Goal: Transaction & Acquisition: Purchase product/service

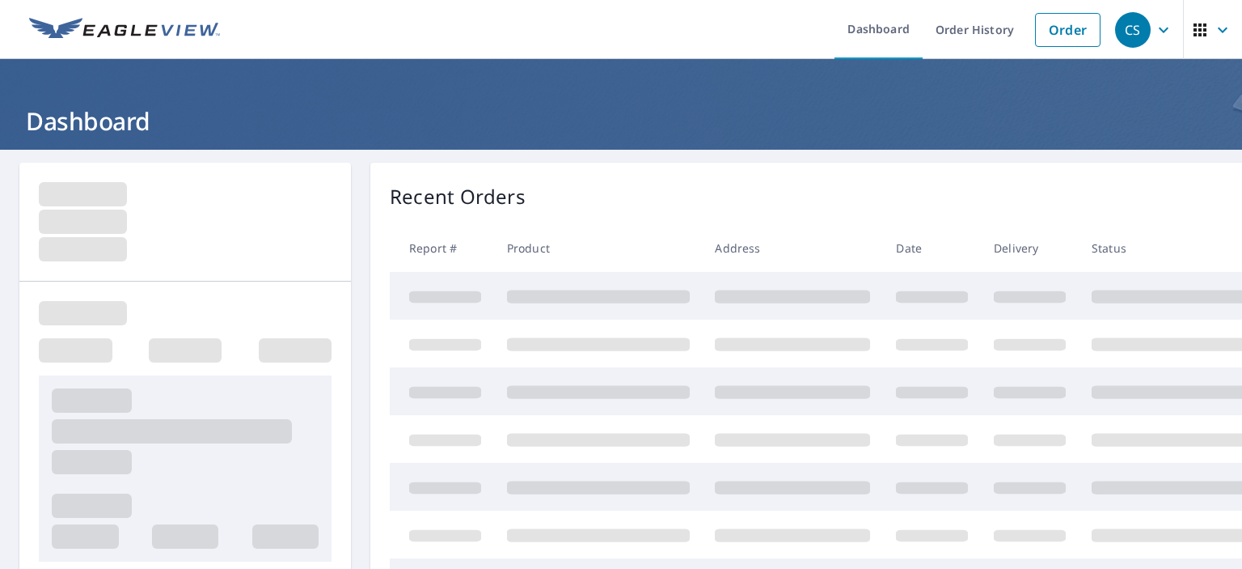
click at [1054, 26] on link "Order" at bounding box center [1068, 30] width 66 height 34
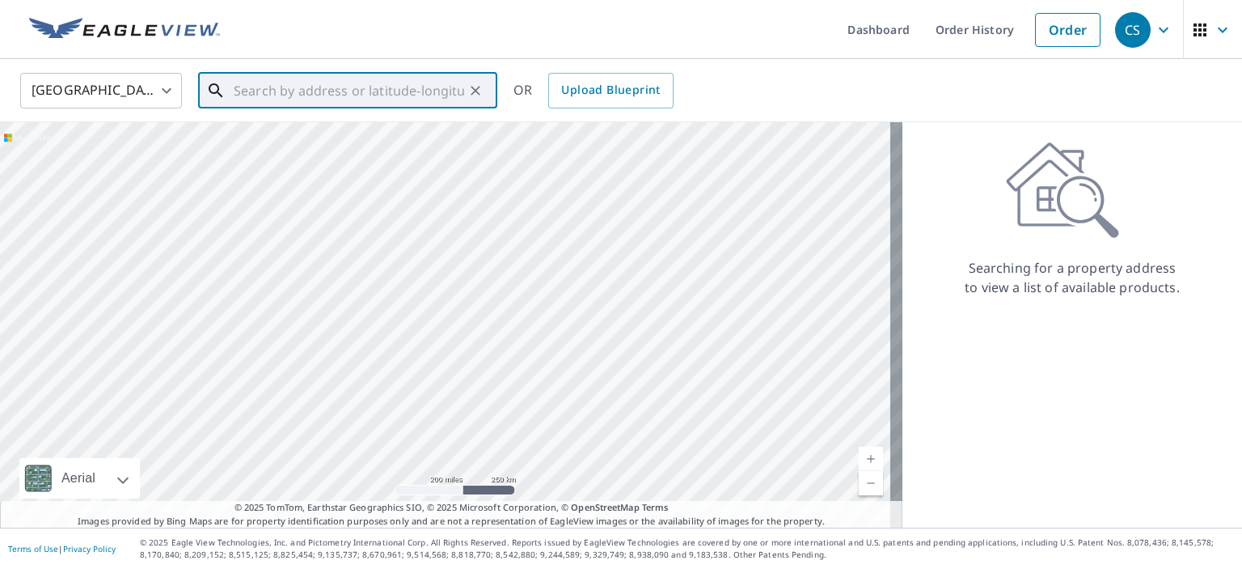
click at [302, 91] on input "text" at bounding box center [349, 90] width 231 height 45
paste input "[STREET_ADDRESS],"
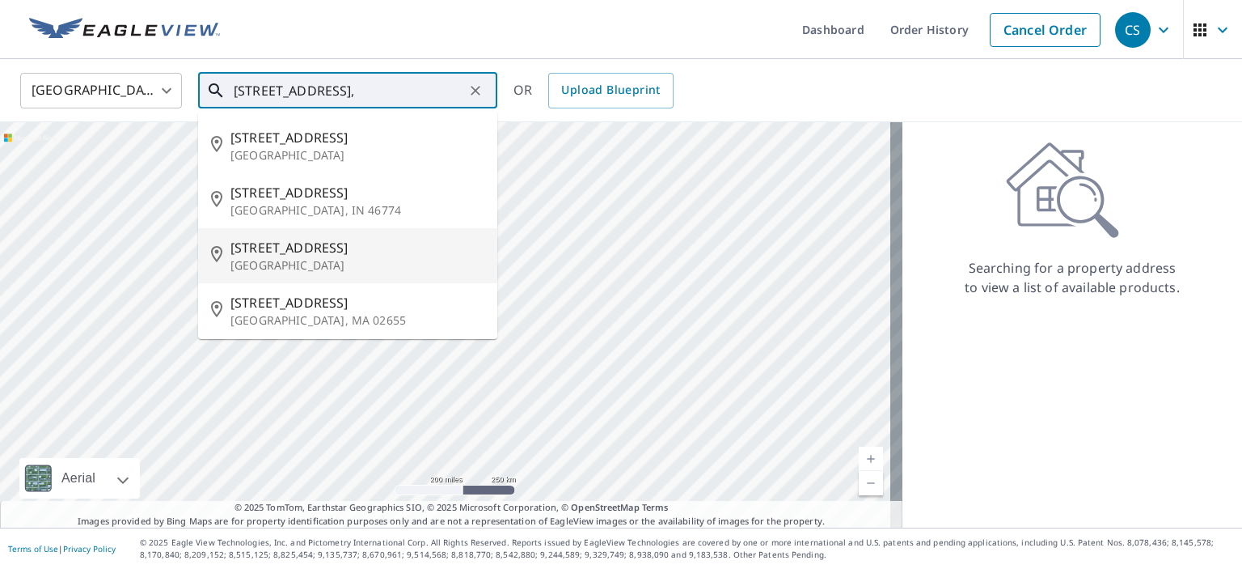
click at [285, 260] on p "[GEOGRAPHIC_DATA]" at bounding box center [358, 265] width 254 height 16
type input "[STREET_ADDRESS]"
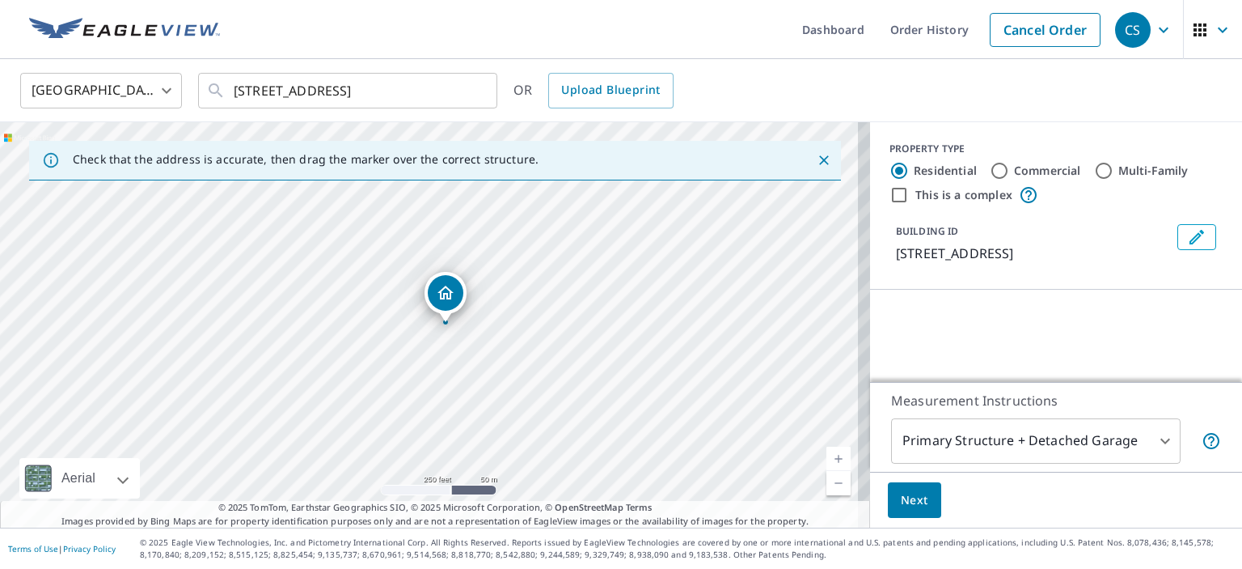
scroll to position [150, 0]
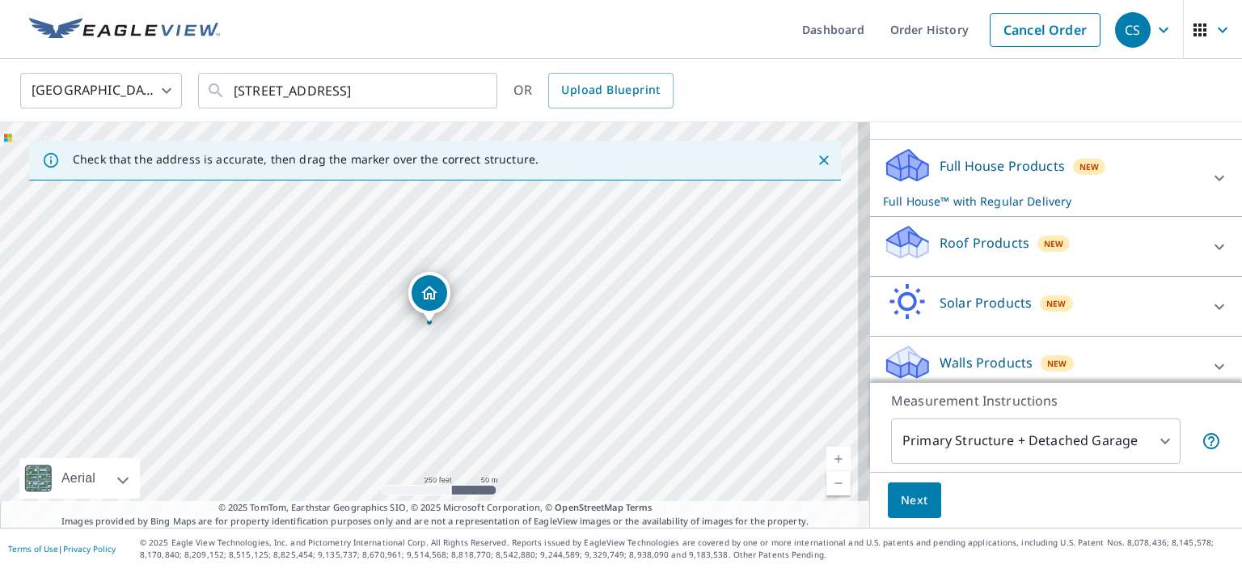
click at [957, 240] on p "Roof Products" at bounding box center [985, 242] width 90 height 19
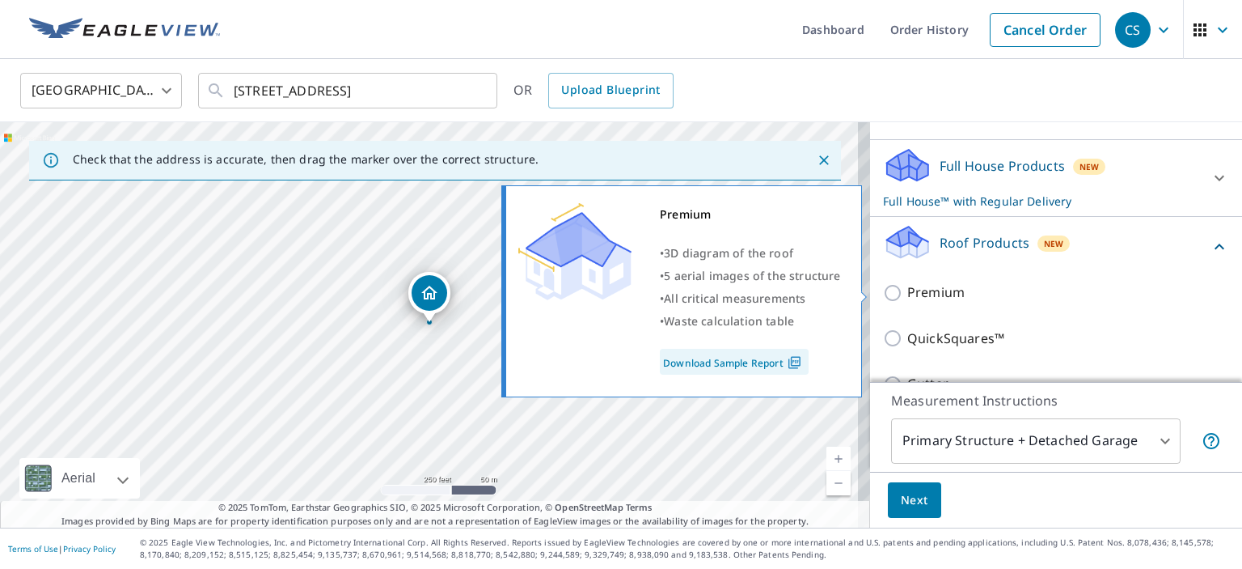
click at [933, 296] on p "Premium" at bounding box center [935, 292] width 57 height 20
click at [907, 296] on input "Premium" at bounding box center [895, 292] width 24 height 19
checkbox input "true"
checkbox input "false"
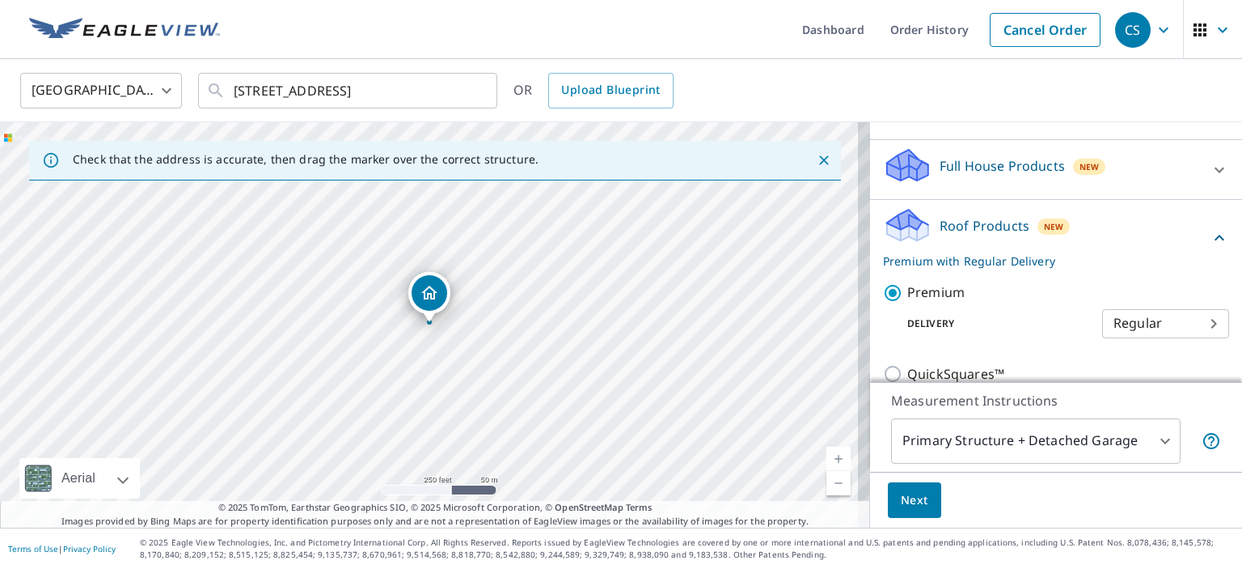
click at [903, 501] on span "Next" at bounding box center [914, 500] width 27 height 20
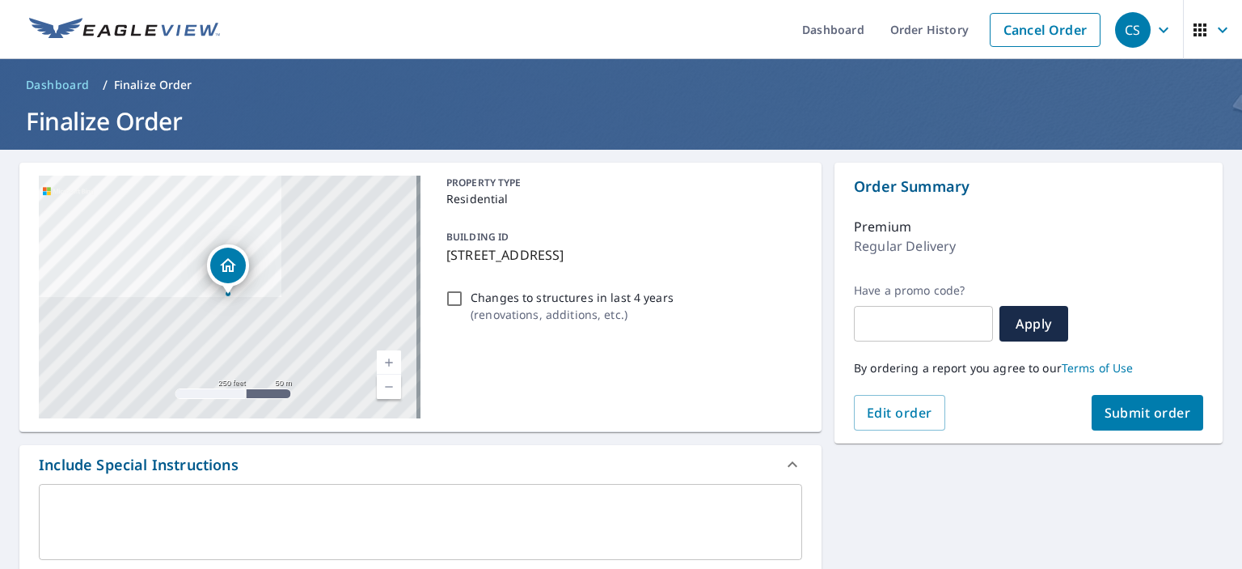
click at [1150, 403] on button "Submit order" at bounding box center [1148, 413] width 112 height 36
checkbox input "true"
